Goal: Information Seeking & Learning: Learn about a topic

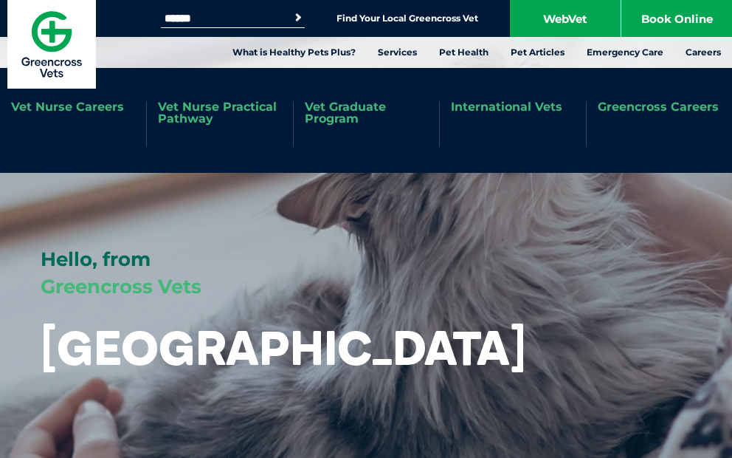
click at [694, 103] on link "Greencross Careers" at bounding box center [658, 107] width 121 height 12
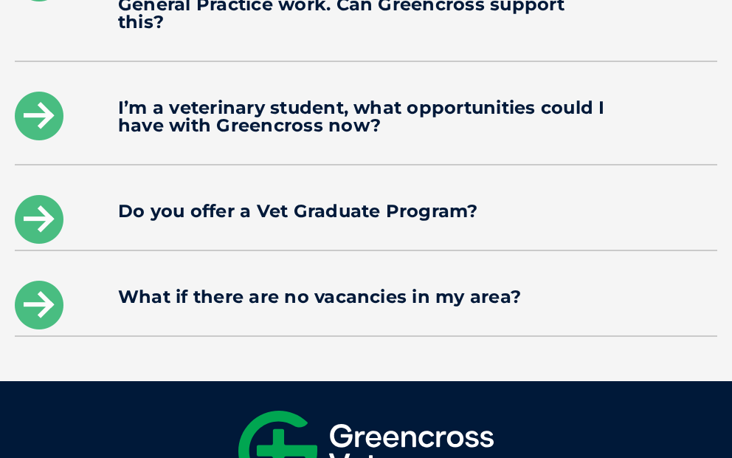
scroll to position [5069, 0]
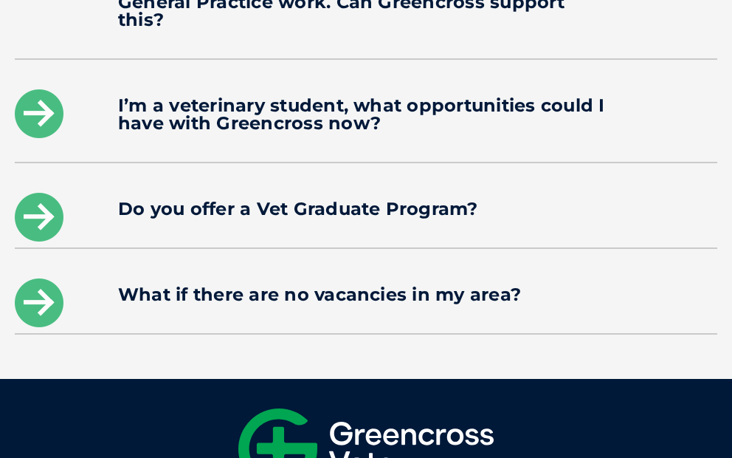
click at [289, 75] on div "I’m a veterinary student, what opportunities could I have with Greencross now?" at bounding box center [366, 111] width 703 height 102
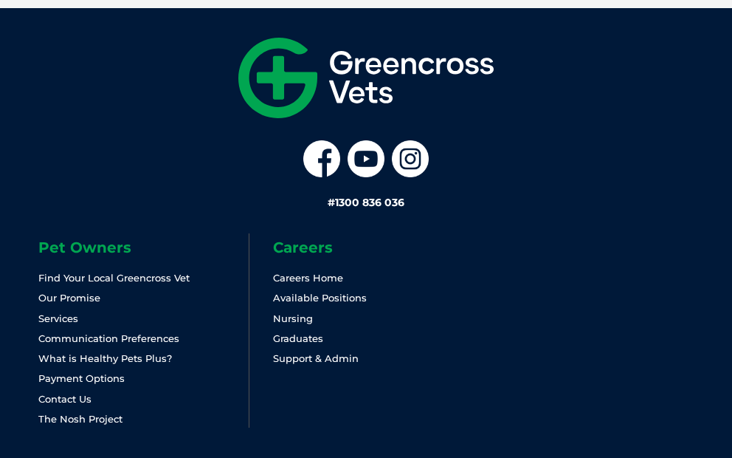
scroll to position [5441, 0]
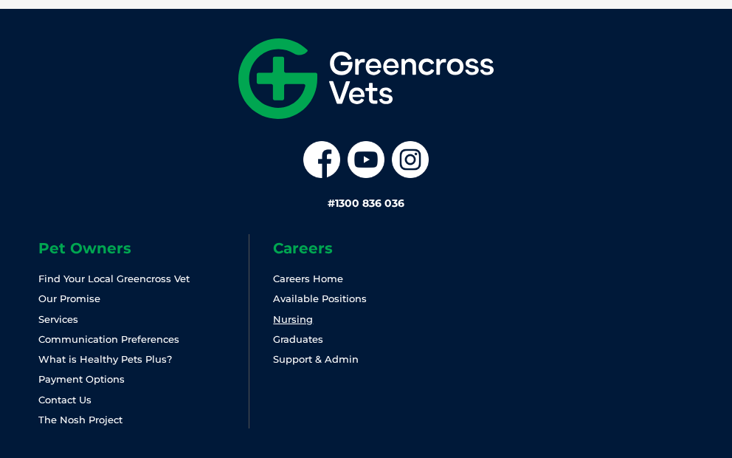
click at [309, 313] on link "Nursing" at bounding box center [293, 319] width 40 height 12
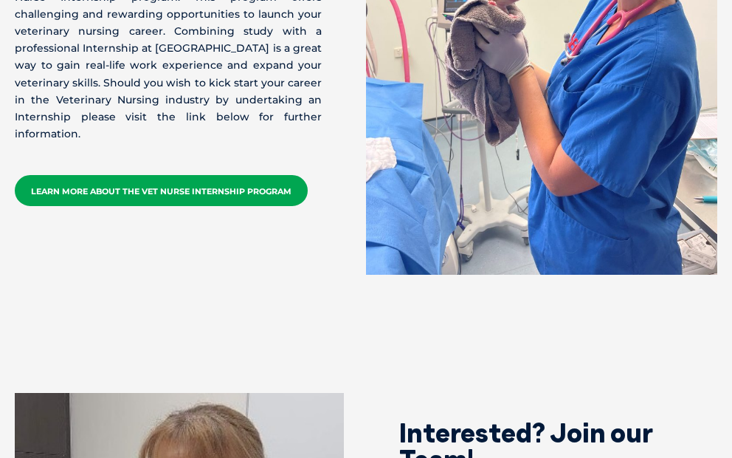
scroll to position [3824, 0]
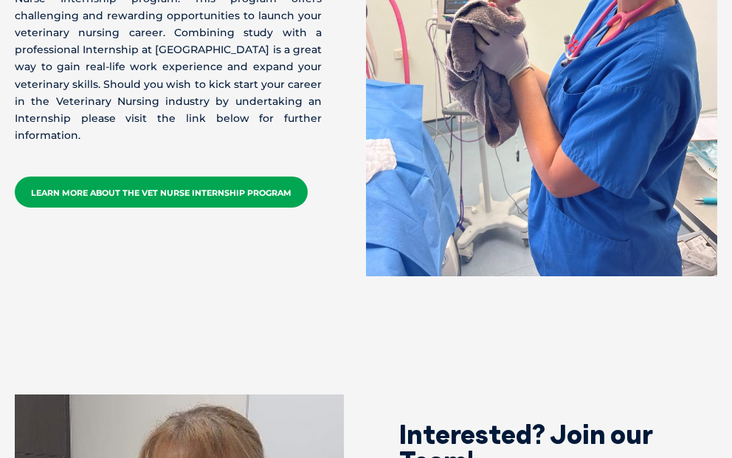
click at [270, 176] on link "Learn More about the Vet Nurse Internship Program" at bounding box center [161, 191] width 293 height 31
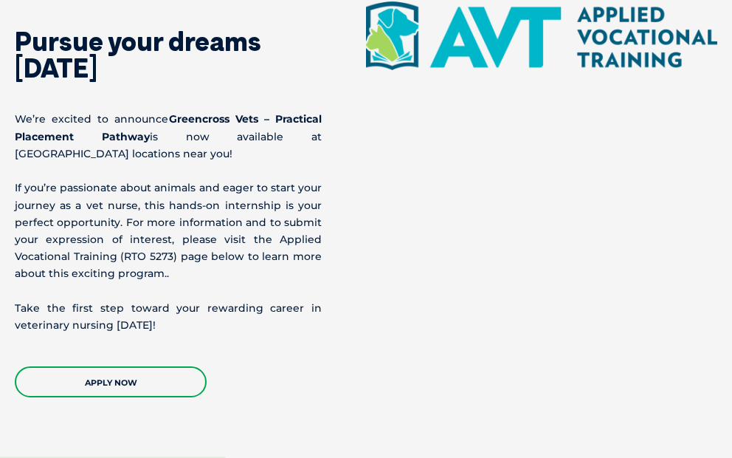
scroll to position [1762, 0]
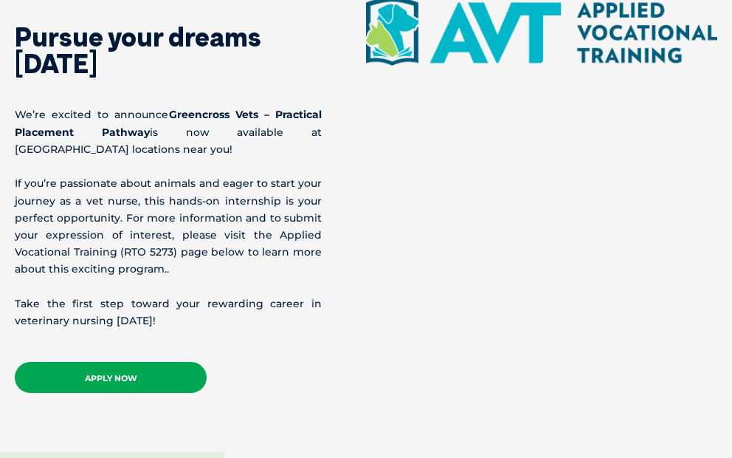
click at [131, 376] on link "APPLY NOW" at bounding box center [111, 377] width 192 height 31
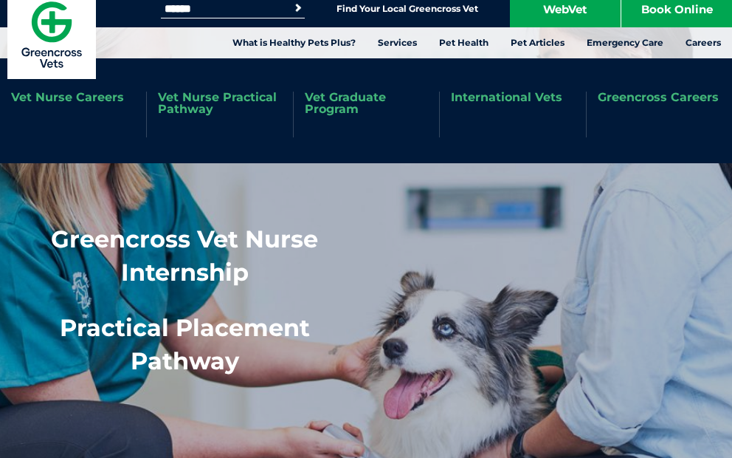
scroll to position [11, 0]
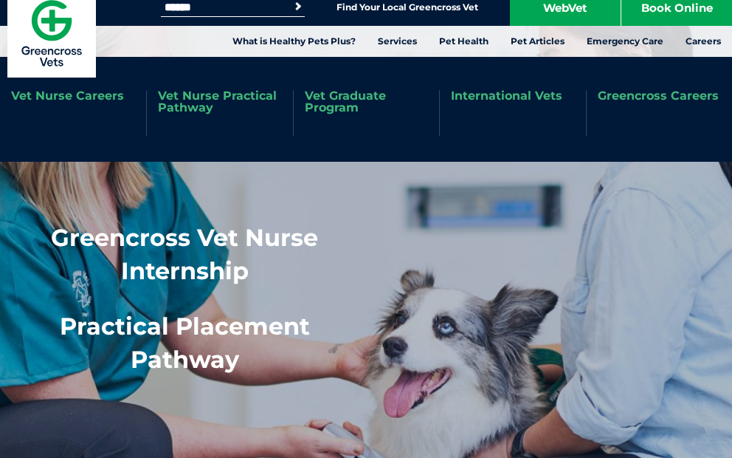
click at [72, 101] on link "Vet Nurse Careers" at bounding box center [67, 96] width 113 height 12
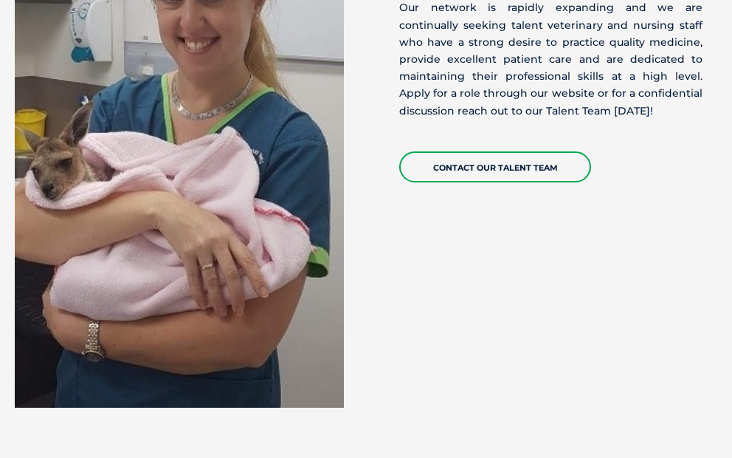
scroll to position [4350, 0]
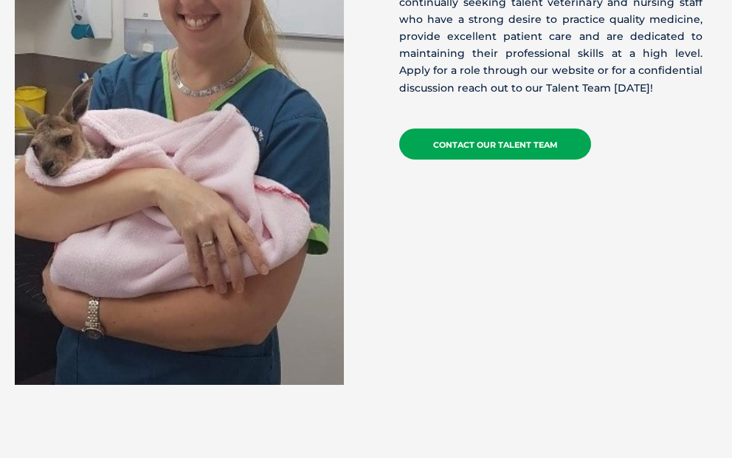
click at [471, 128] on link "Contact our Talent Team" at bounding box center [495, 143] width 192 height 31
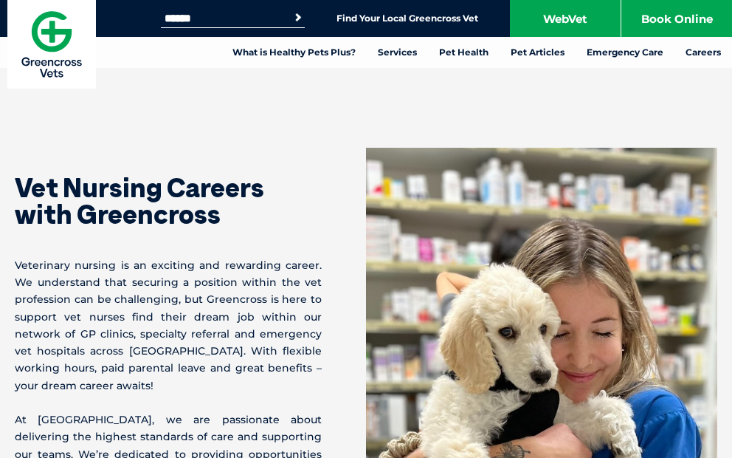
scroll to position [0, 0]
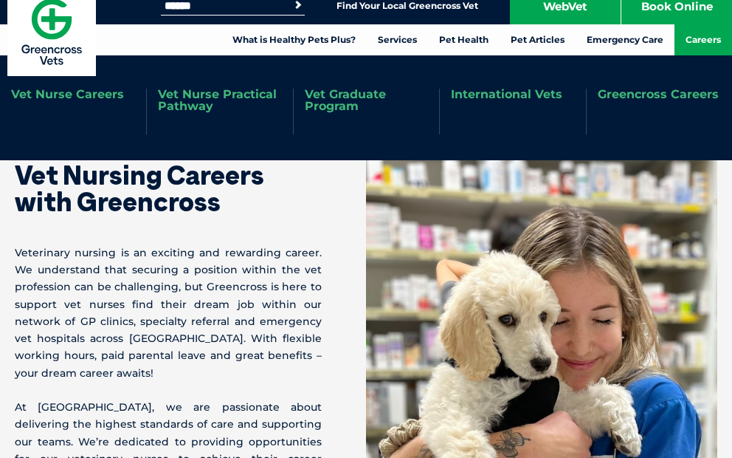
scroll to position [15, 0]
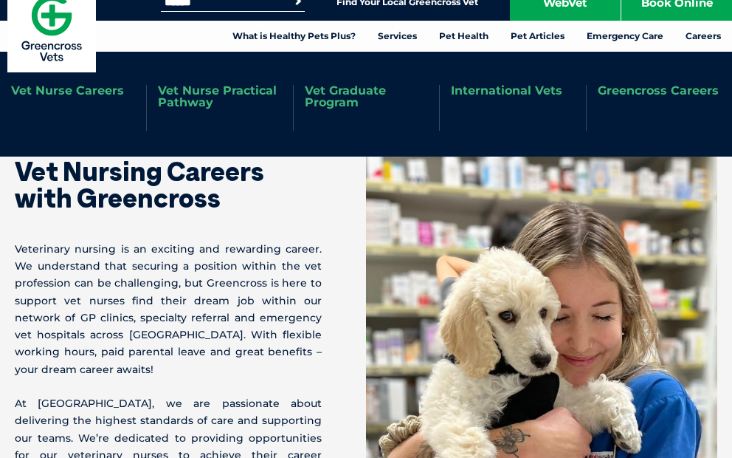
click at [686, 82] on ul "Vet Nurse Careers Vet Nurse Practical Pathway Vet Graduate Program Internationa…" at bounding box center [366, 104] width 732 height 105
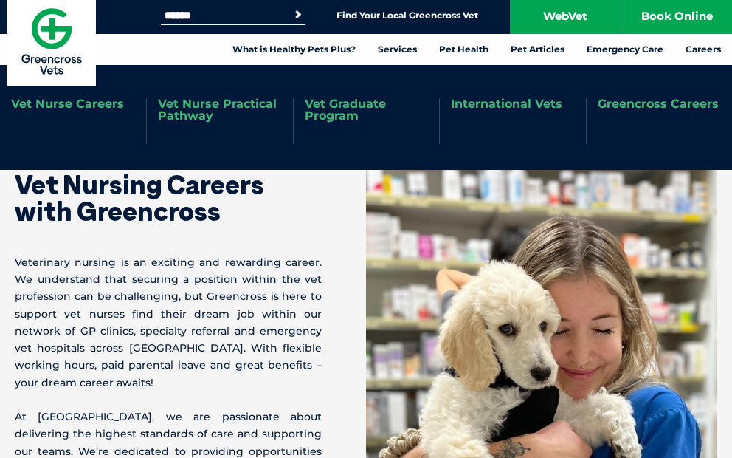
scroll to position [3, 0]
click at [647, 100] on link "Greencross Careers" at bounding box center [658, 104] width 121 height 12
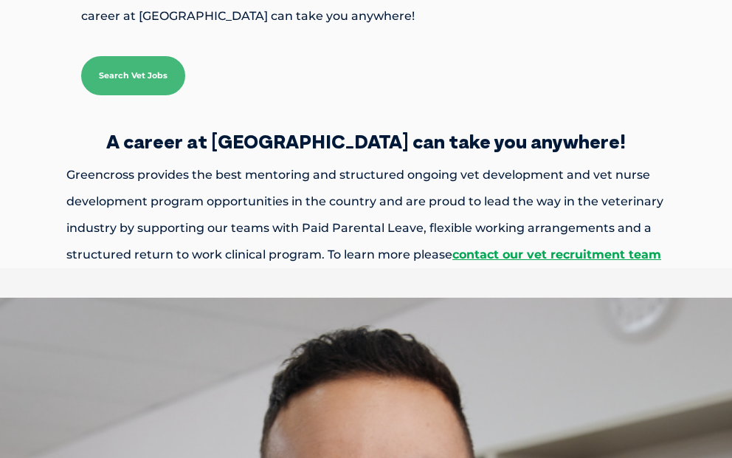
scroll to position [402, 0]
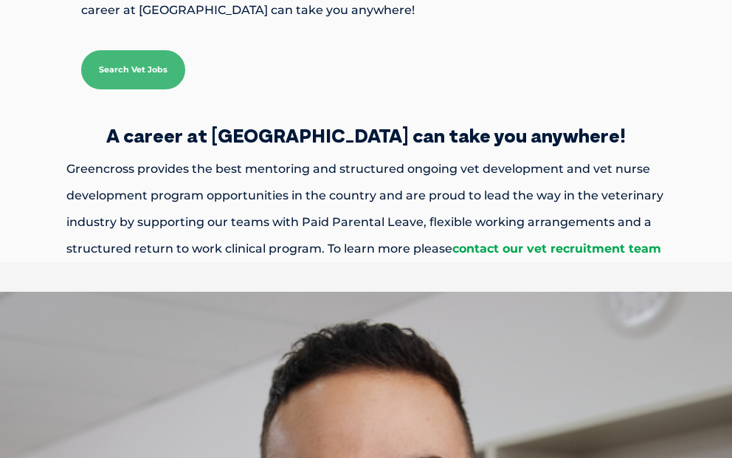
click at [620, 246] on link "contact our vet recruitment team" at bounding box center [556, 248] width 209 height 14
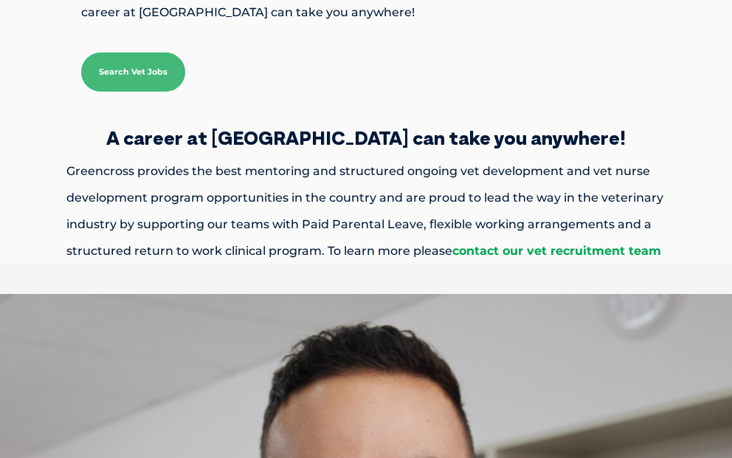
click at [635, 249] on link "contact our vet recruitment team" at bounding box center [556, 251] width 209 height 14
